Goal: Find specific page/section: Find specific page/section

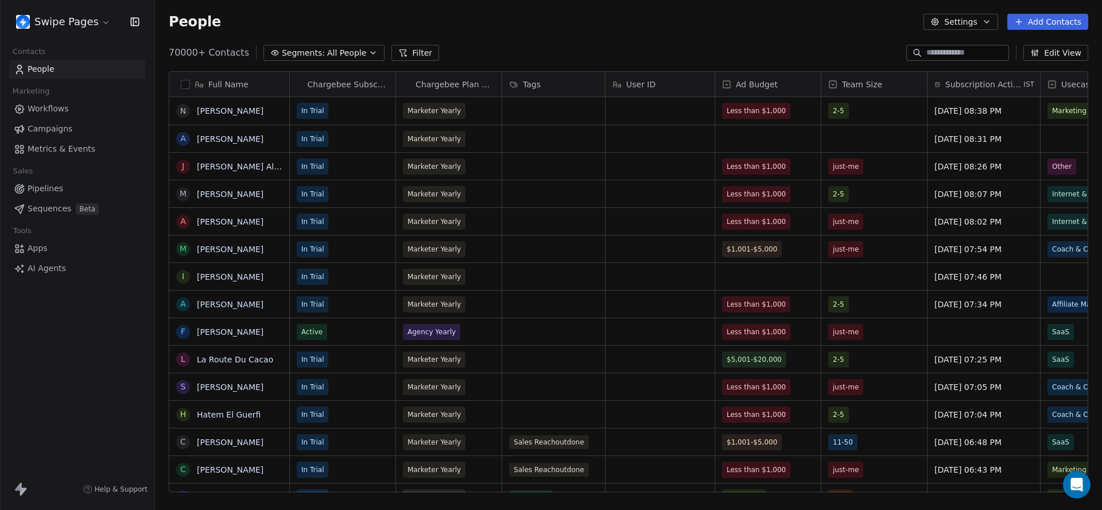
scroll to position [449, 947]
click at [79, 144] on span "Metrics & Events" at bounding box center [62, 149] width 68 height 12
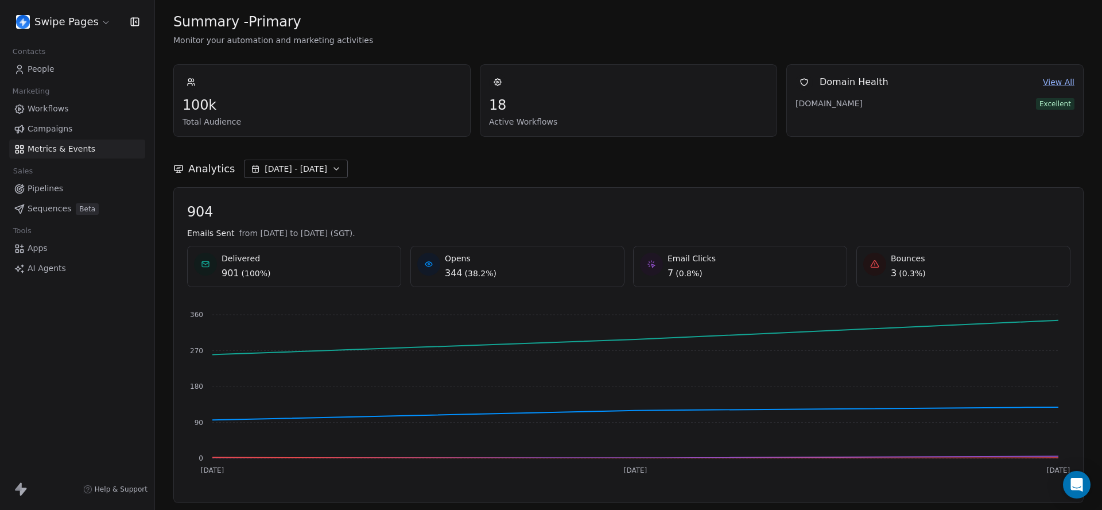
click at [332, 172] on icon "button" at bounding box center [336, 168] width 9 height 9
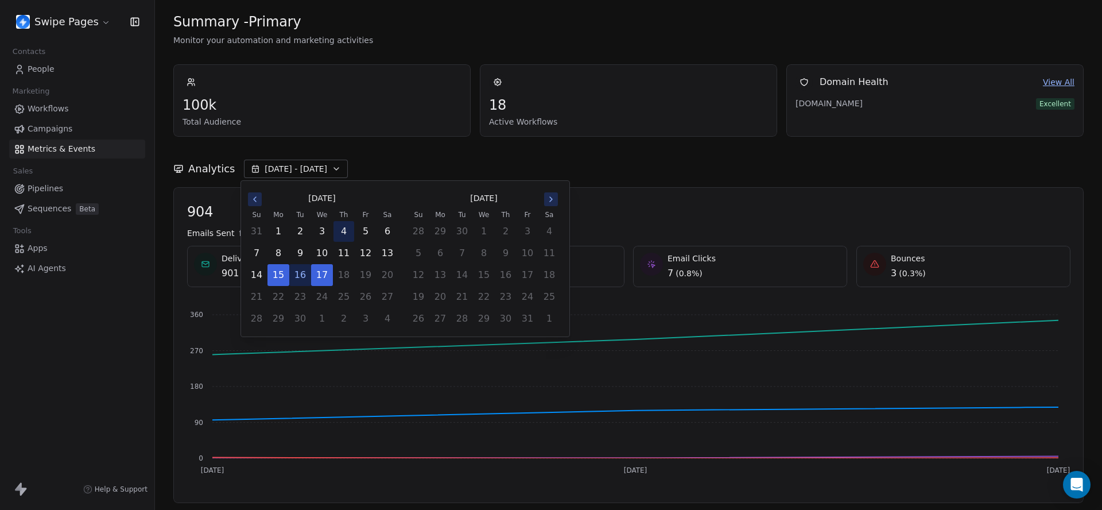
click at [334, 227] on button "4" at bounding box center [344, 231] width 21 height 21
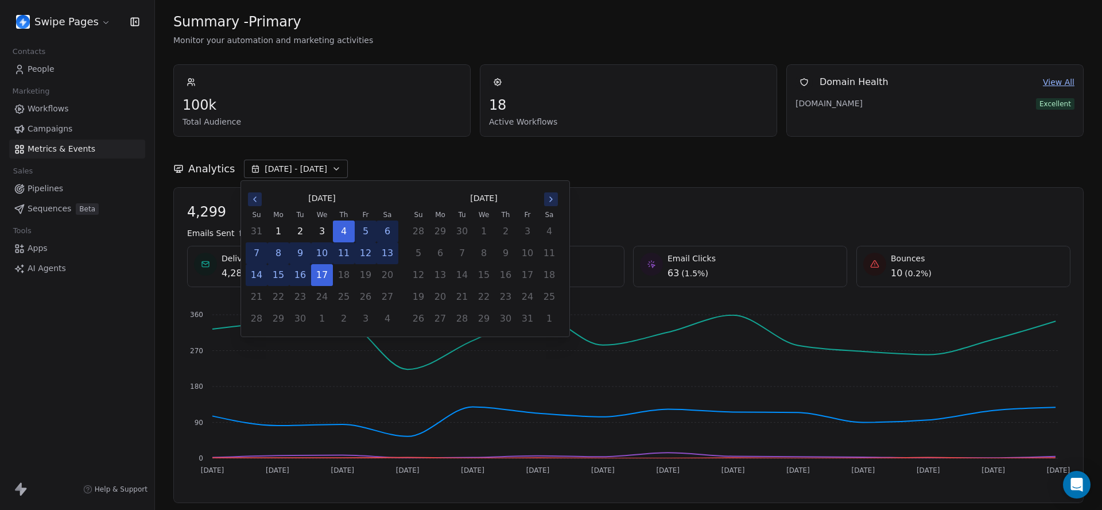
click at [382, 224] on button "6" at bounding box center [387, 231] width 21 height 21
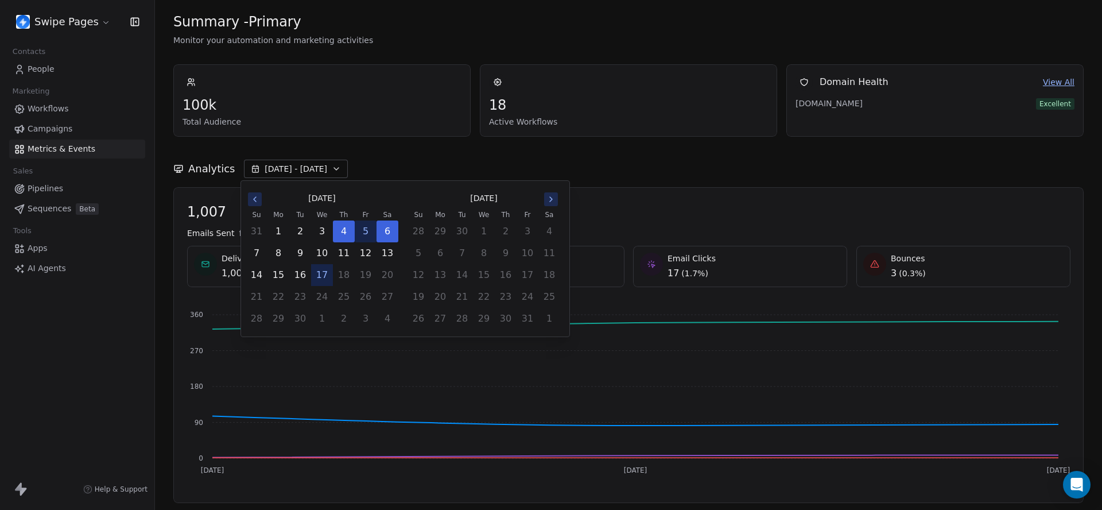
click at [422, 160] on div "Analytics [DATE] - [DATE]" at bounding box center [628, 169] width 911 height 18
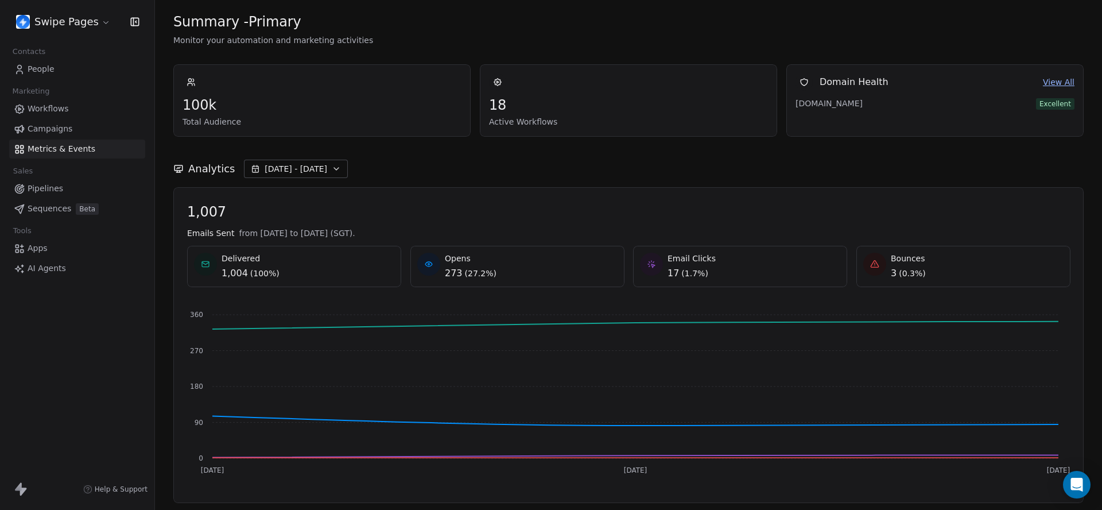
click at [58, 26] on html "Swipe Pages Contacts People Marketing Workflows Campaigns Metrics & Events Sale…" at bounding box center [551, 255] width 1102 height 510
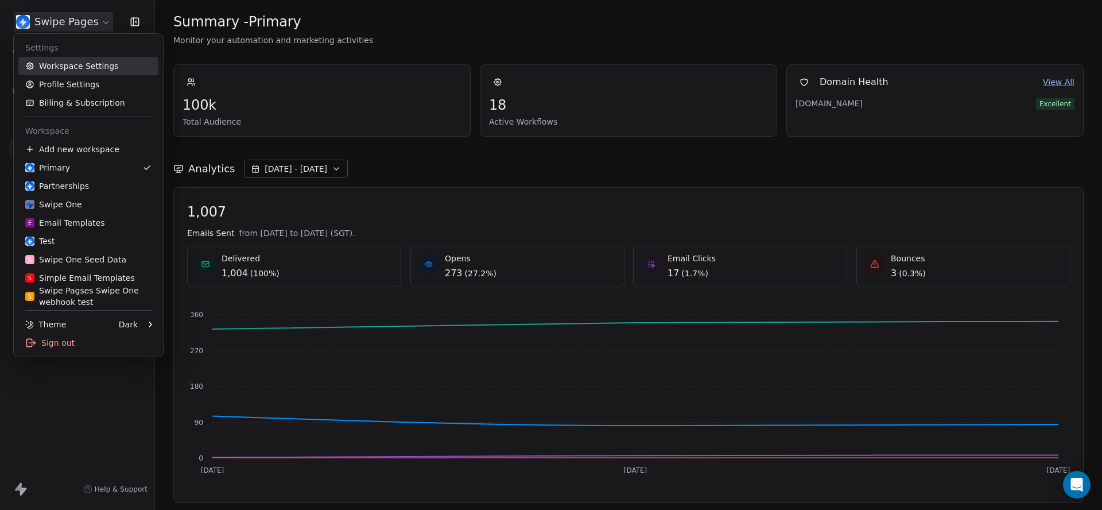
click at [69, 60] on link "Workspace Settings" at bounding box center [88, 66] width 140 height 18
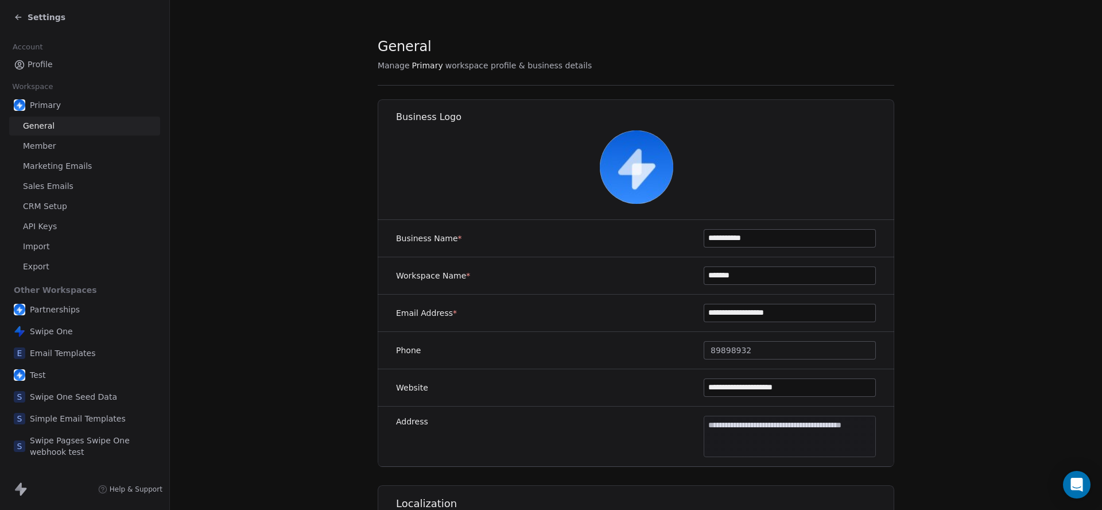
click at [87, 160] on span "Marketing Emails" at bounding box center [57, 166] width 69 height 12
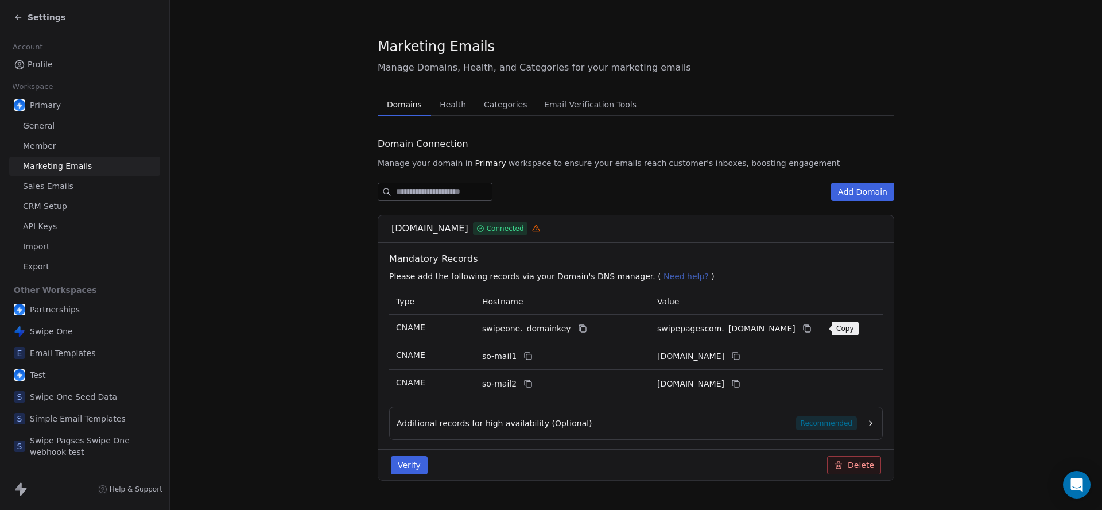
click at [812, 328] on icon at bounding box center [807, 328] width 9 height 9
click at [812, 327] on icon at bounding box center [807, 328] width 9 height 9
